Goal: Manage account settings

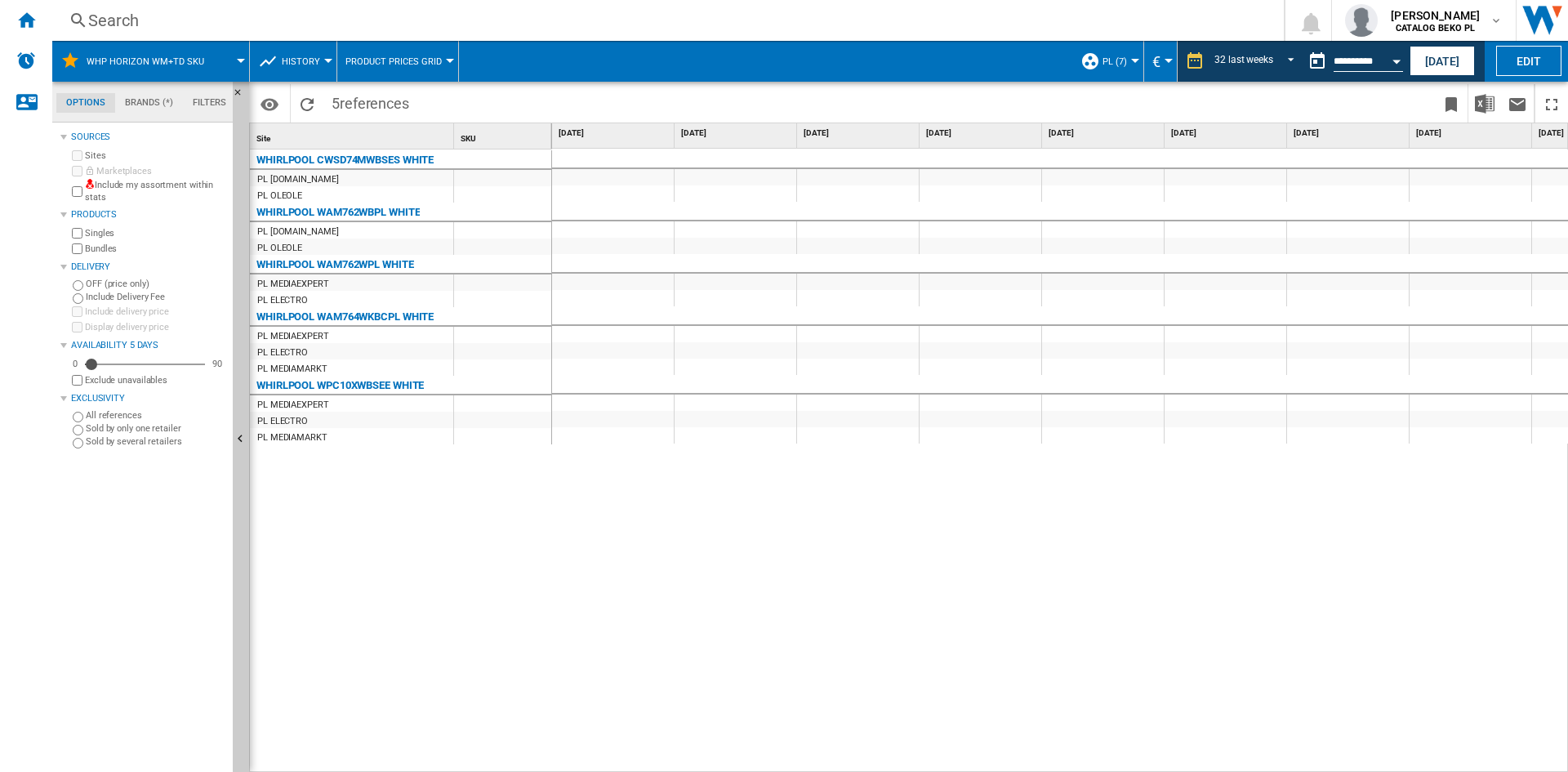
click at [1119, 57] on span "PL (7)" at bounding box center [1114, 61] width 24 height 11
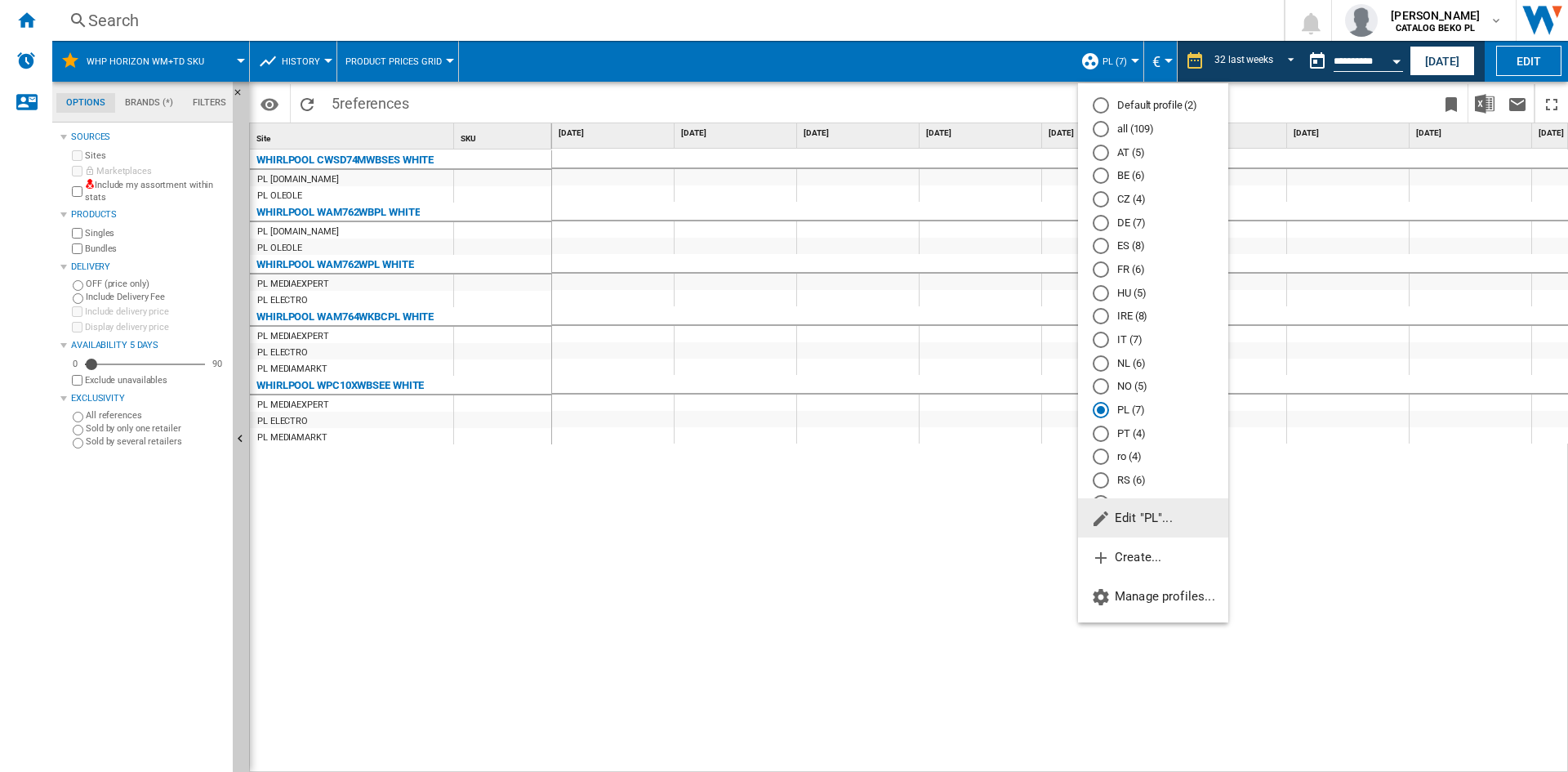
click at [1132, 514] on span "Edit "PL"..." at bounding box center [1131, 517] width 81 height 14
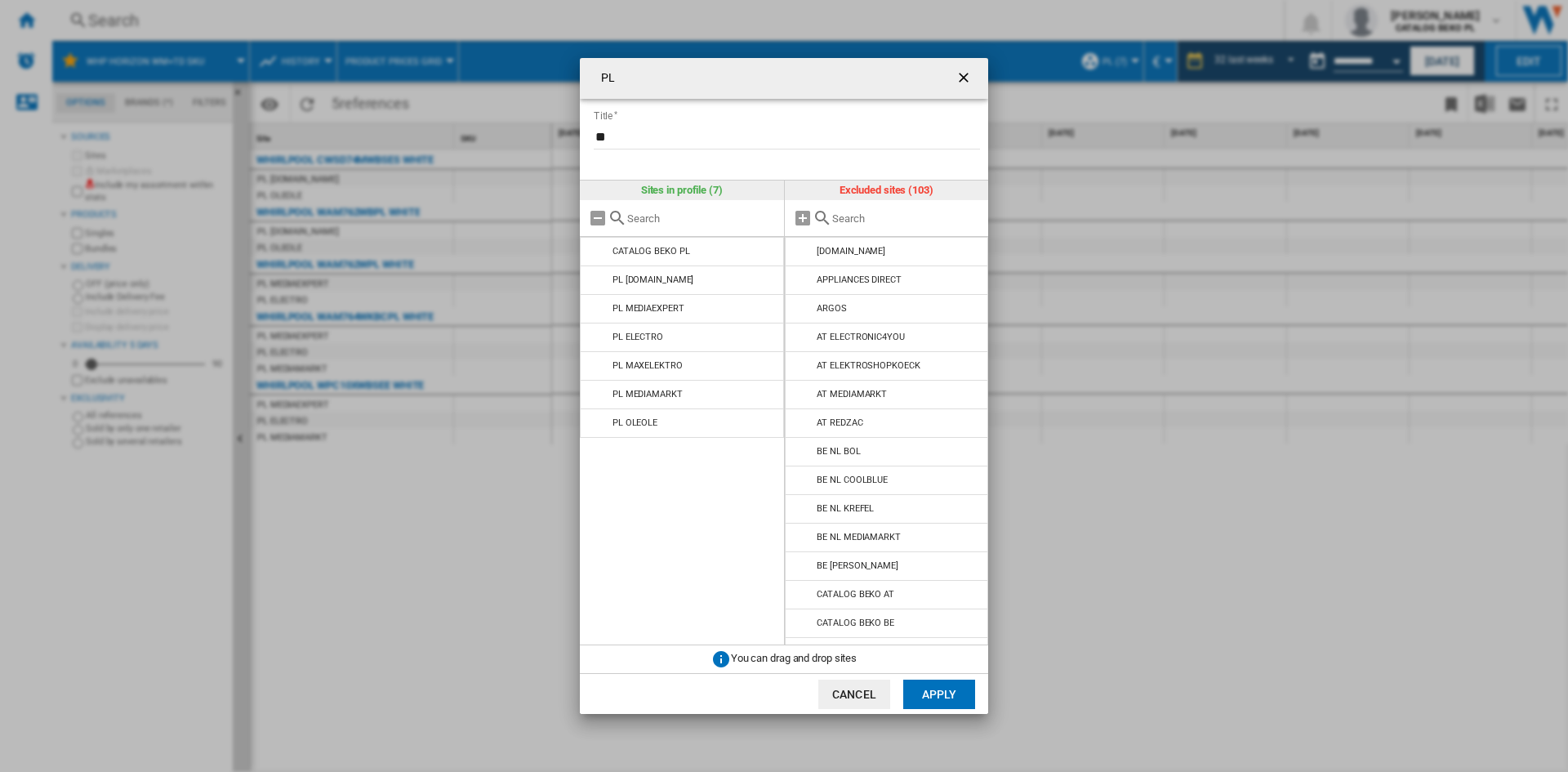
click at [938, 218] on input "text" at bounding box center [906, 219] width 149 height 13
type input "euro"
click at [973, 70] on ng-md-icon "getI18NText('BUTTONS.CLOSE_DIALOG')" at bounding box center [965, 79] width 20 height 20
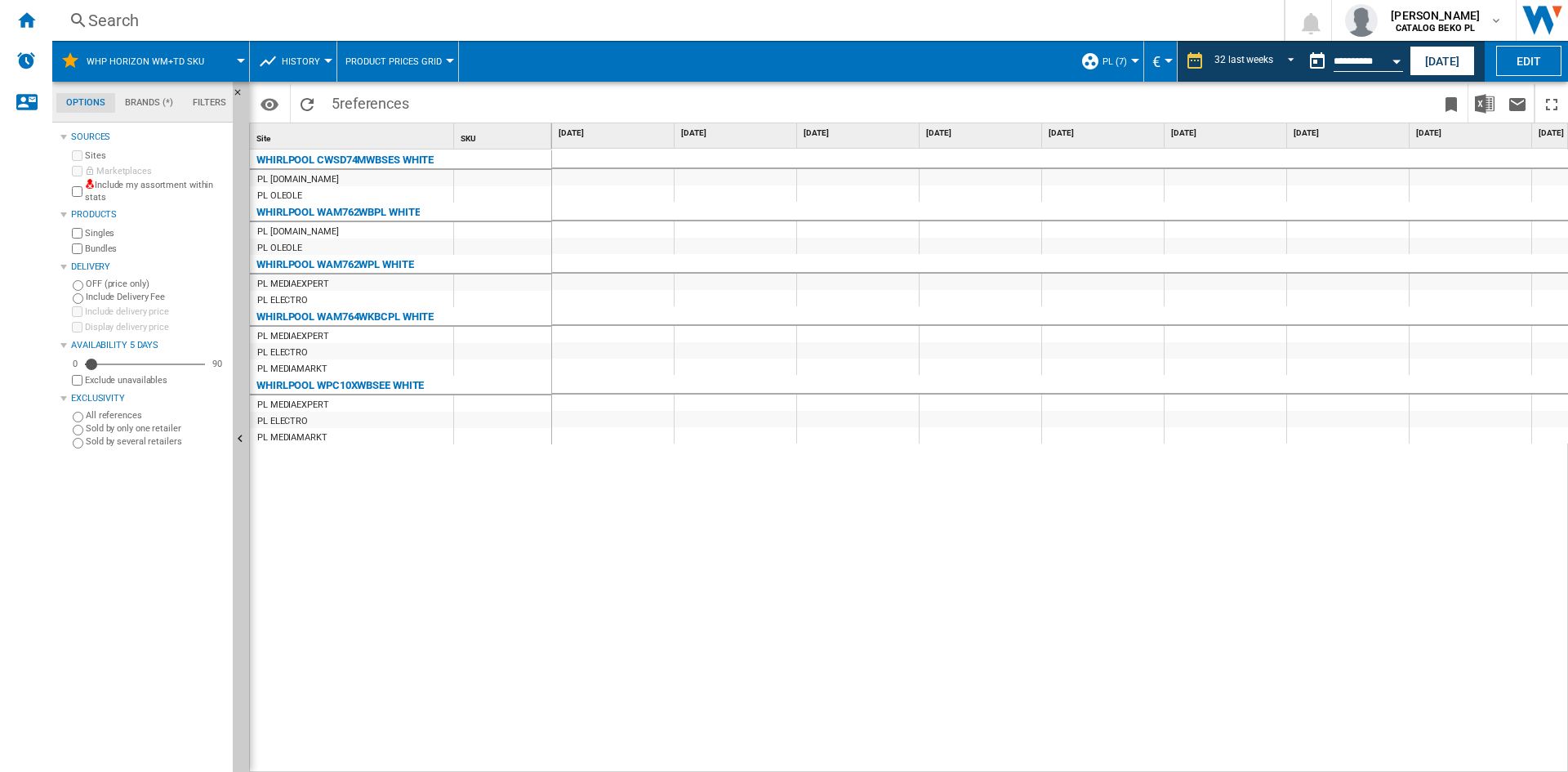
click at [974, 93] on span at bounding box center [1181, 103] width 509 height 39
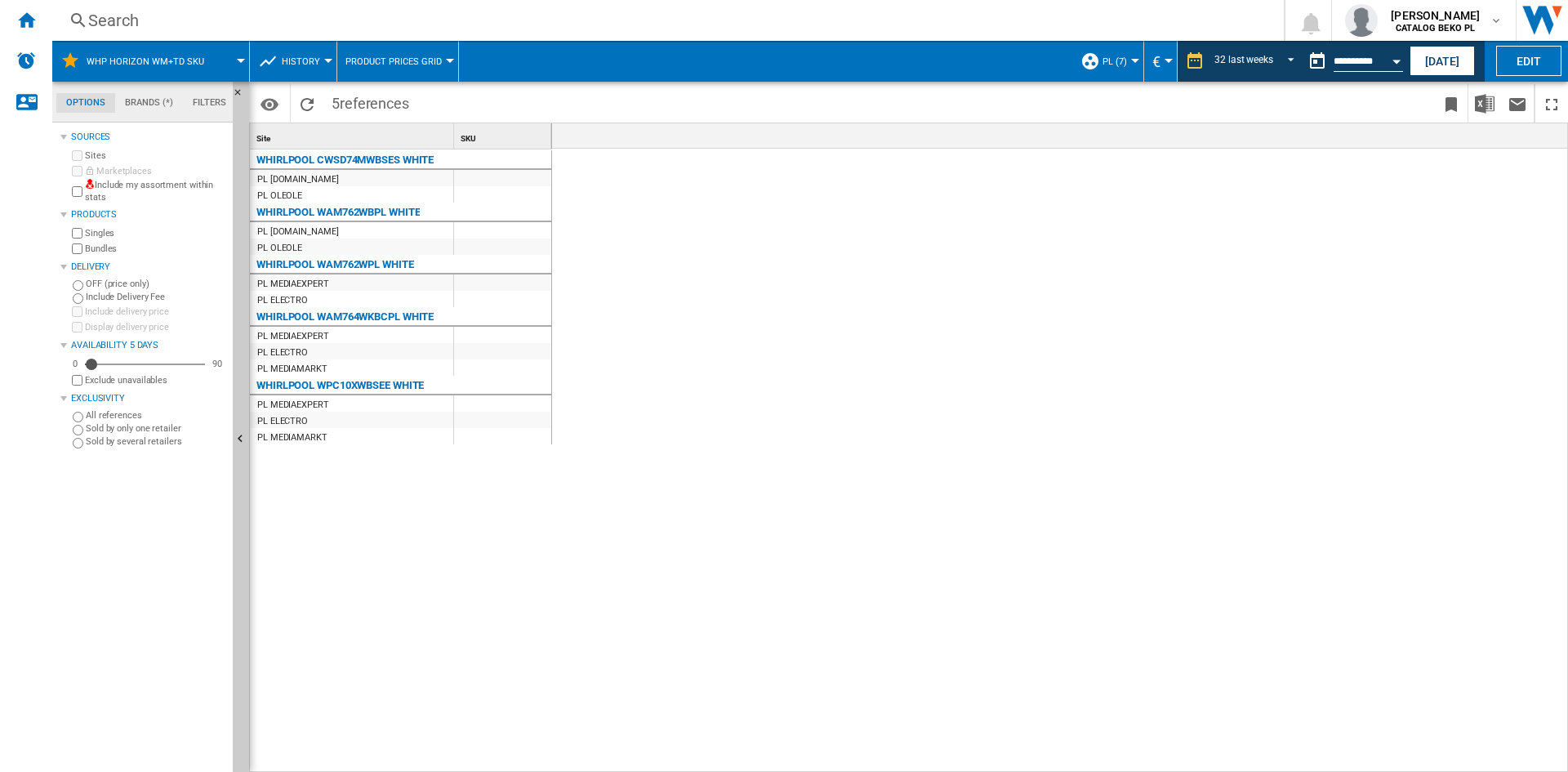
scroll to position [0, 3025]
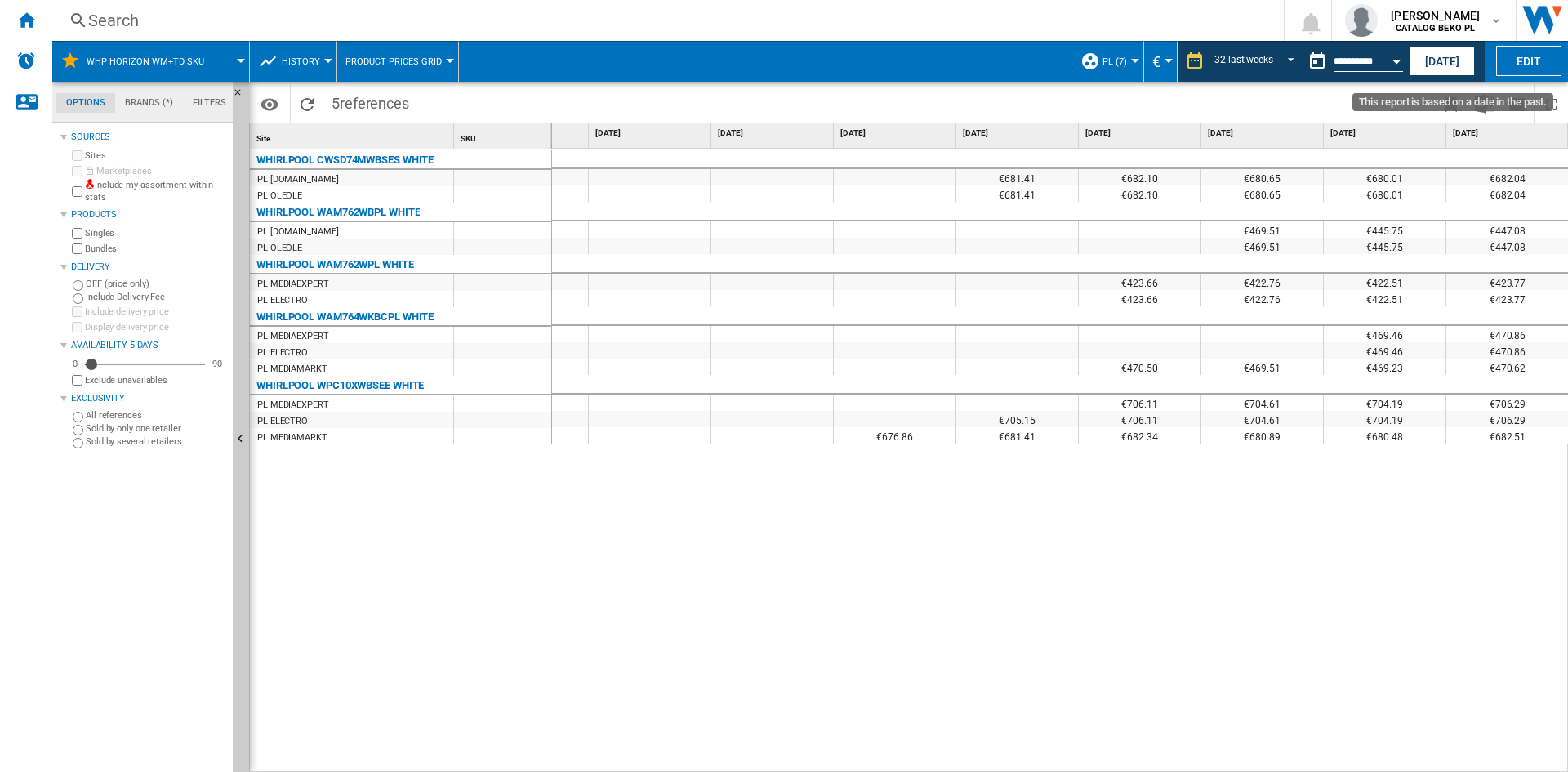
click at [1398, 58] on button "Open calendar" at bounding box center [1396, 59] width 30 height 30
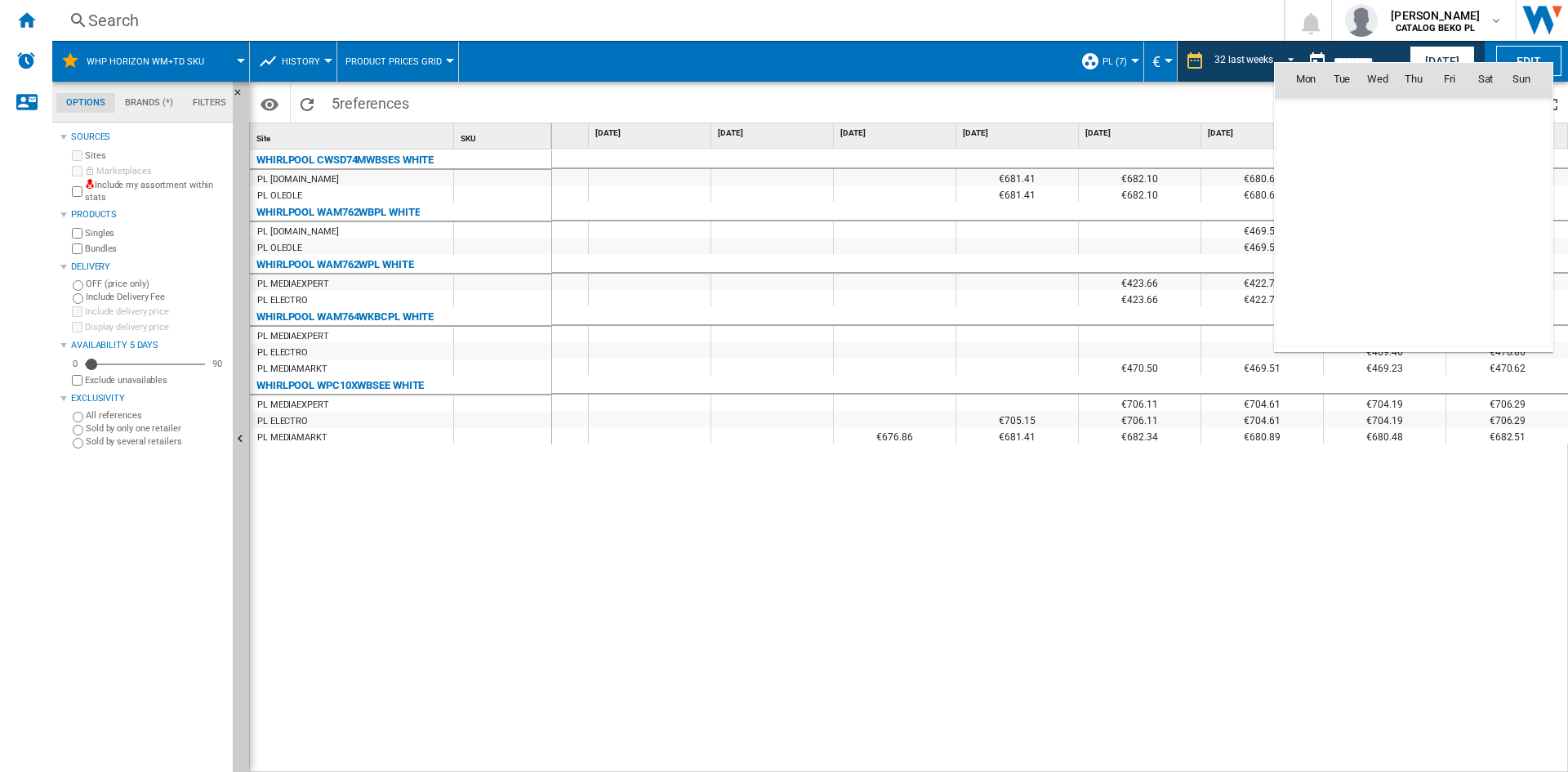
scroll to position [7791, 0]
click at [1197, 71] on div at bounding box center [784, 386] width 1568 height 772
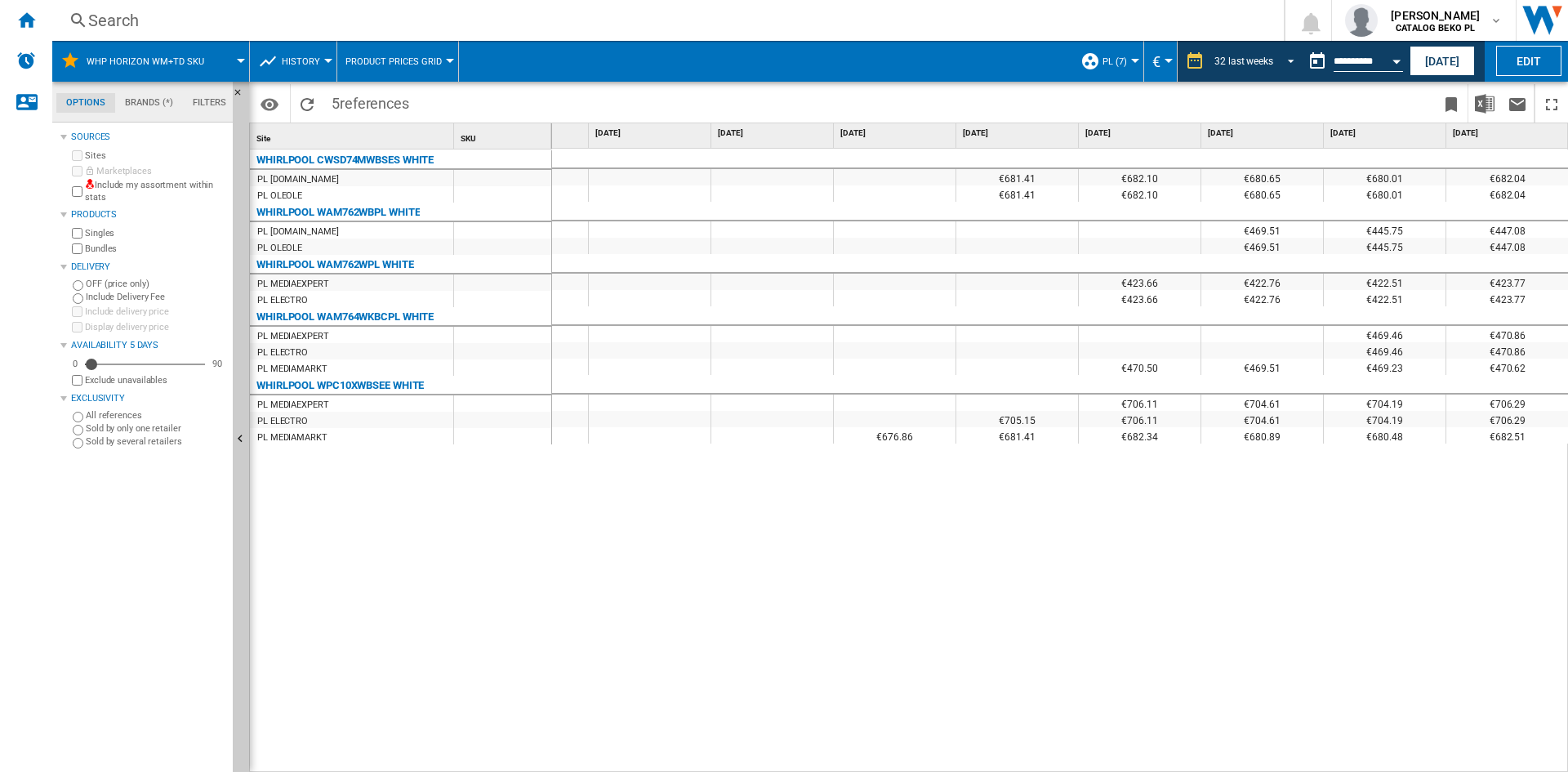
click at [1243, 58] on div "32 last weeks" at bounding box center [1243, 61] width 59 height 12
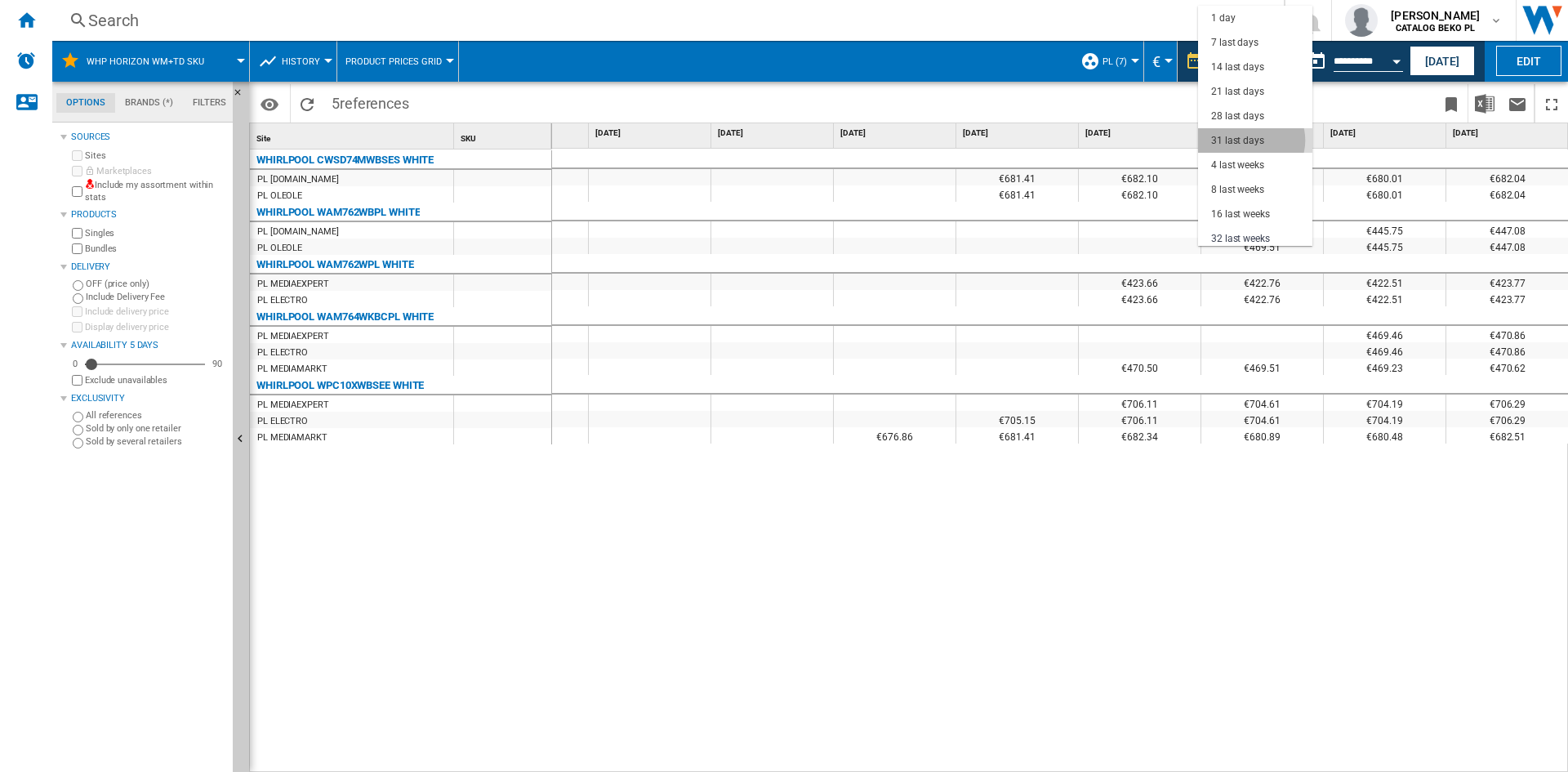
click at [1251, 141] on div "31 last days" at bounding box center [1237, 140] width 53 height 14
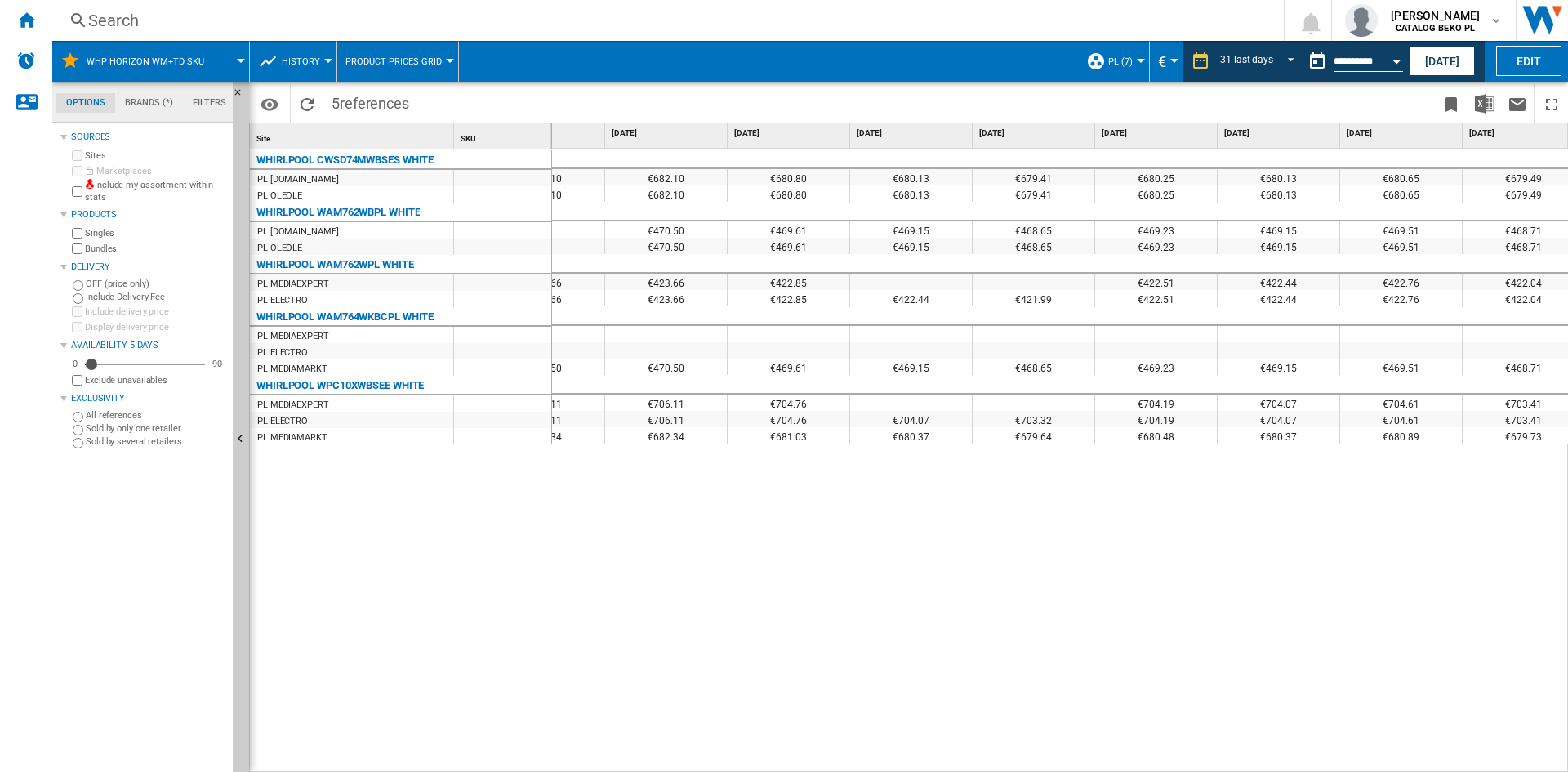
scroll to position [0, 1140]
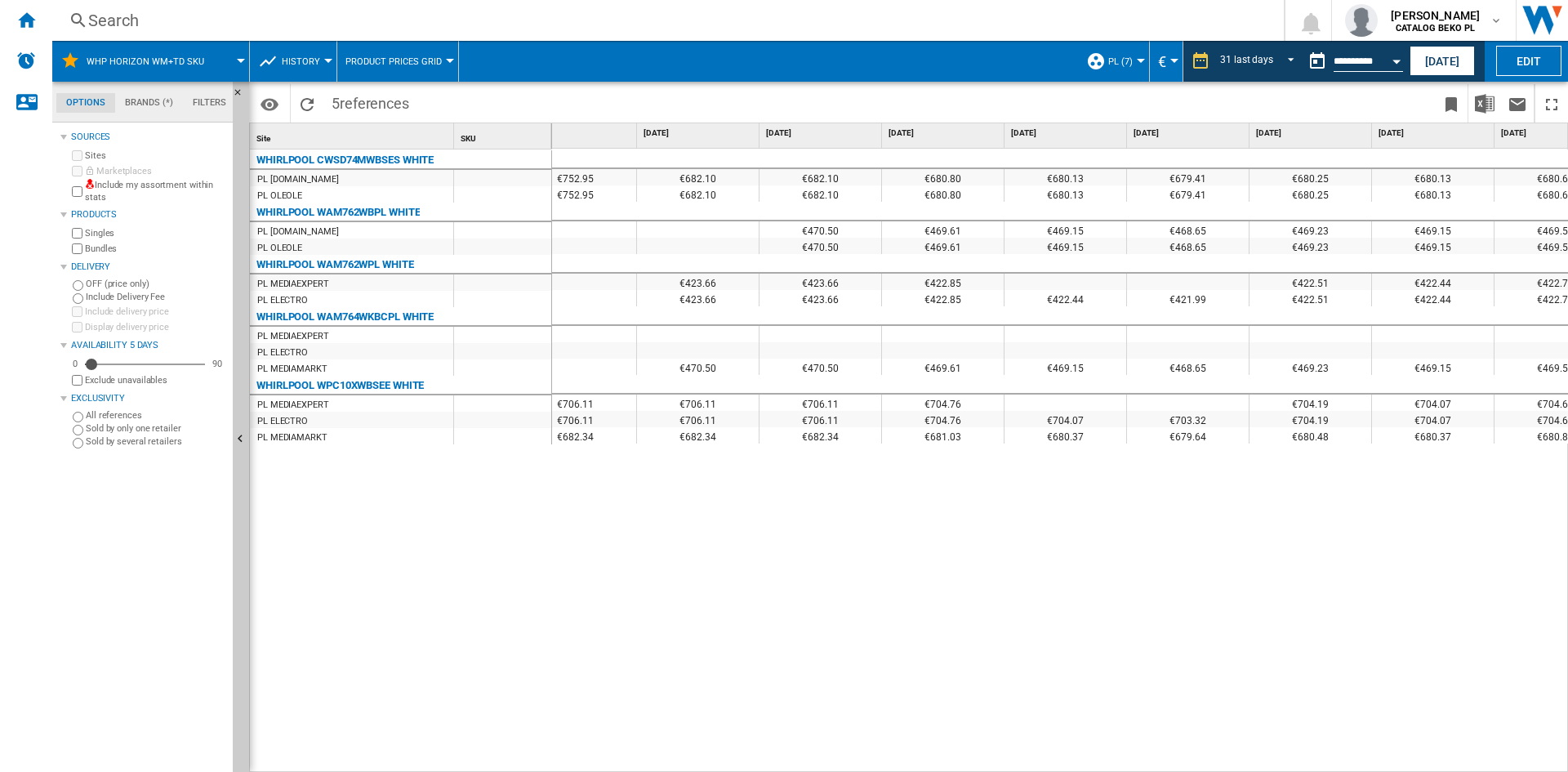
click at [498, 622] on div "WHIRLPOOL CWSD74MWBSES WHITE PL EURO.COM PL OLEOLE WHIRLPOOL WAM762WBPL WHITE P…" at bounding box center [401, 457] width 302 height 615
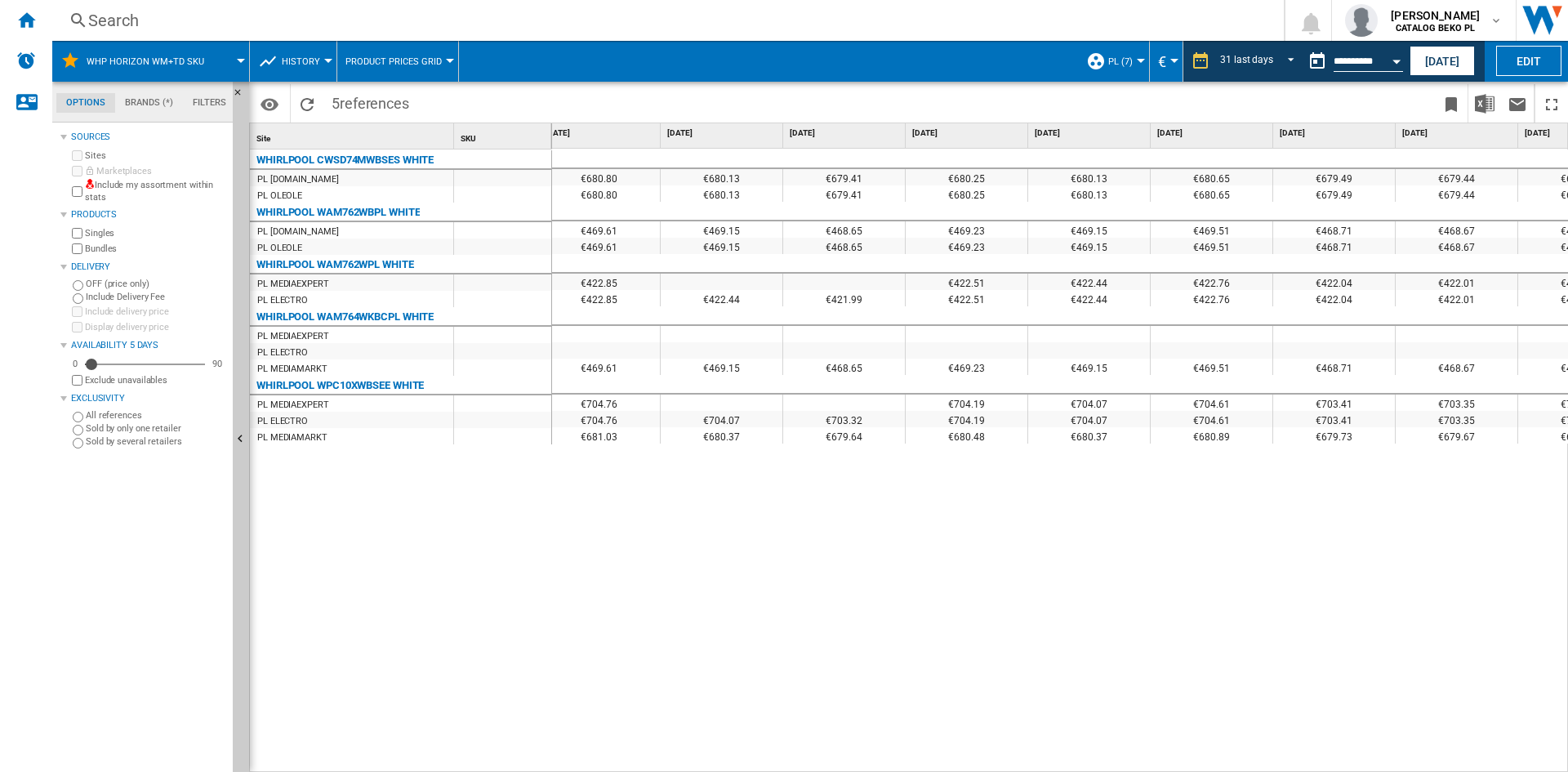
scroll to position [0, 0]
